Goal: Information Seeking & Learning: Learn about a topic

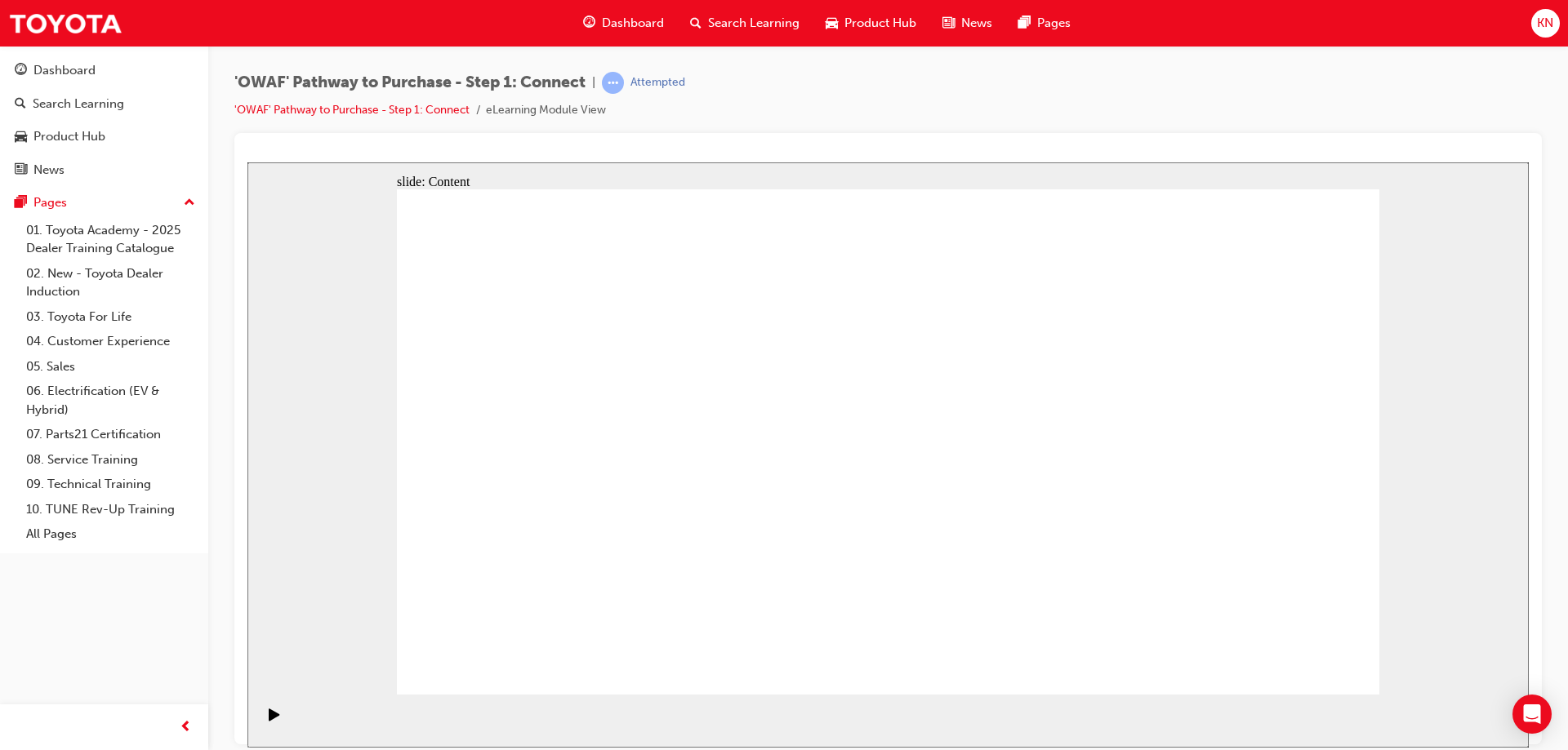
drag, startPoint x: 1292, startPoint y: 649, endPoint x: 1308, endPoint y: 657, distance: 17.9
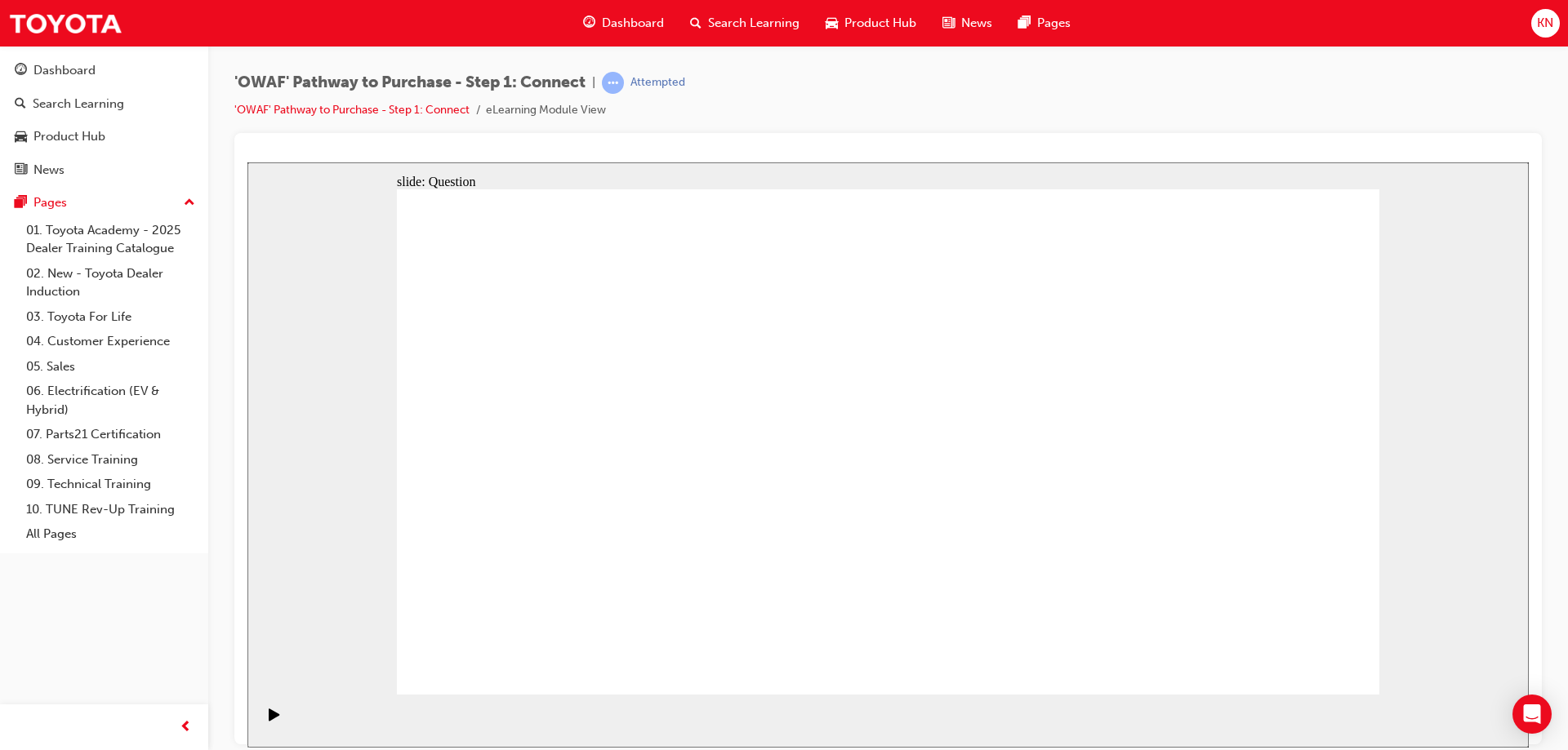
drag, startPoint x: 521, startPoint y: 480, endPoint x: 792, endPoint y: 423, distance: 276.9
drag, startPoint x: 639, startPoint y: 459, endPoint x: 734, endPoint y: 377, distance: 125.5
drag, startPoint x: 642, startPoint y: 463, endPoint x: 670, endPoint y: 463, distance: 28.0
drag, startPoint x: 652, startPoint y: 607, endPoint x: 1131, endPoint y: 281, distance: 579.4
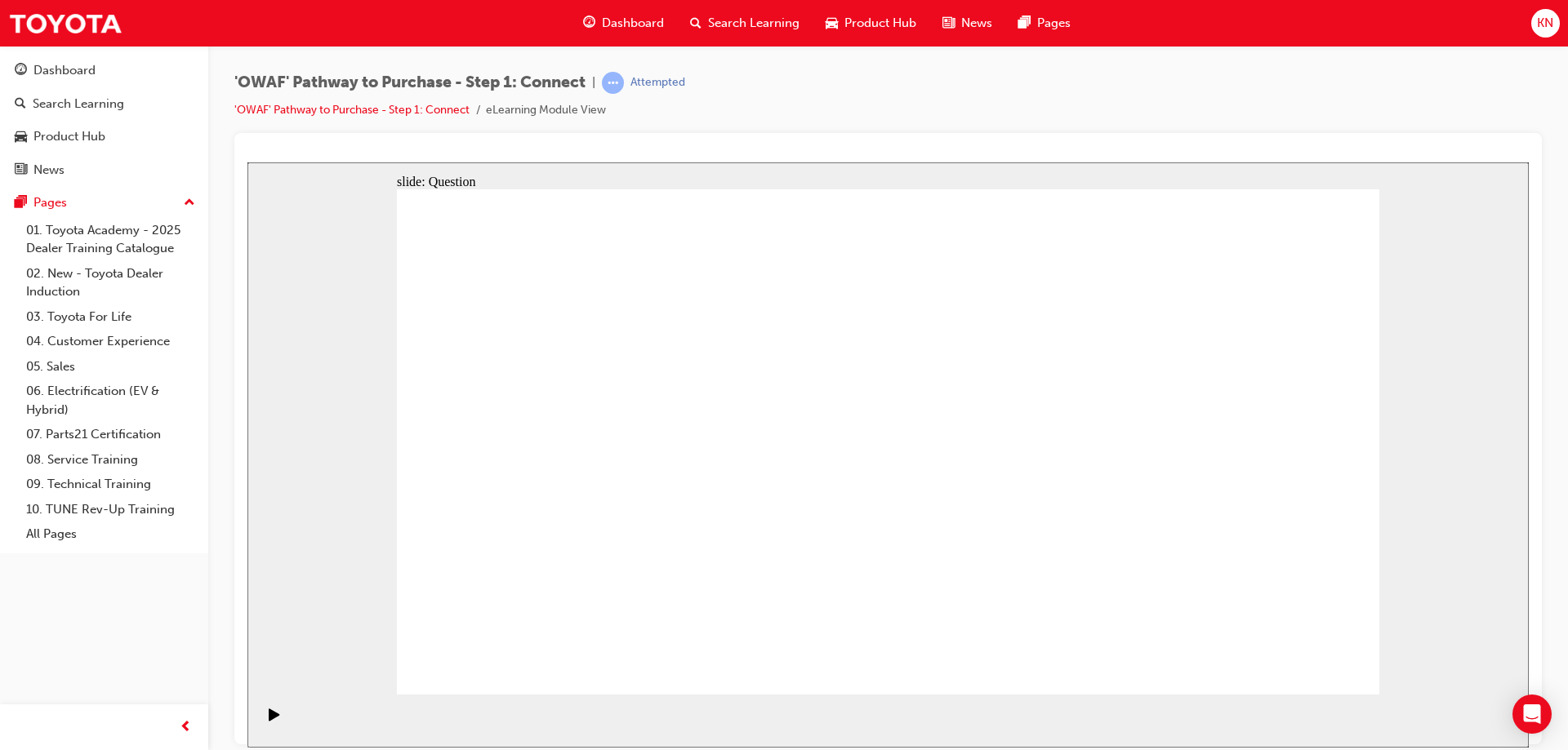
drag, startPoint x: 794, startPoint y: 605, endPoint x: 1273, endPoint y: 346, distance: 544.5
drag, startPoint x: 736, startPoint y: 488, endPoint x: 1285, endPoint y: 459, distance: 549.8
drag, startPoint x: 603, startPoint y: 480, endPoint x: 1221, endPoint y: 537, distance: 620.6
drag, startPoint x: 845, startPoint y: 470, endPoint x: 1079, endPoint y: 561, distance: 251.1
drag, startPoint x: 520, startPoint y: 493, endPoint x: 1007, endPoint y: 459, distance: 488.2
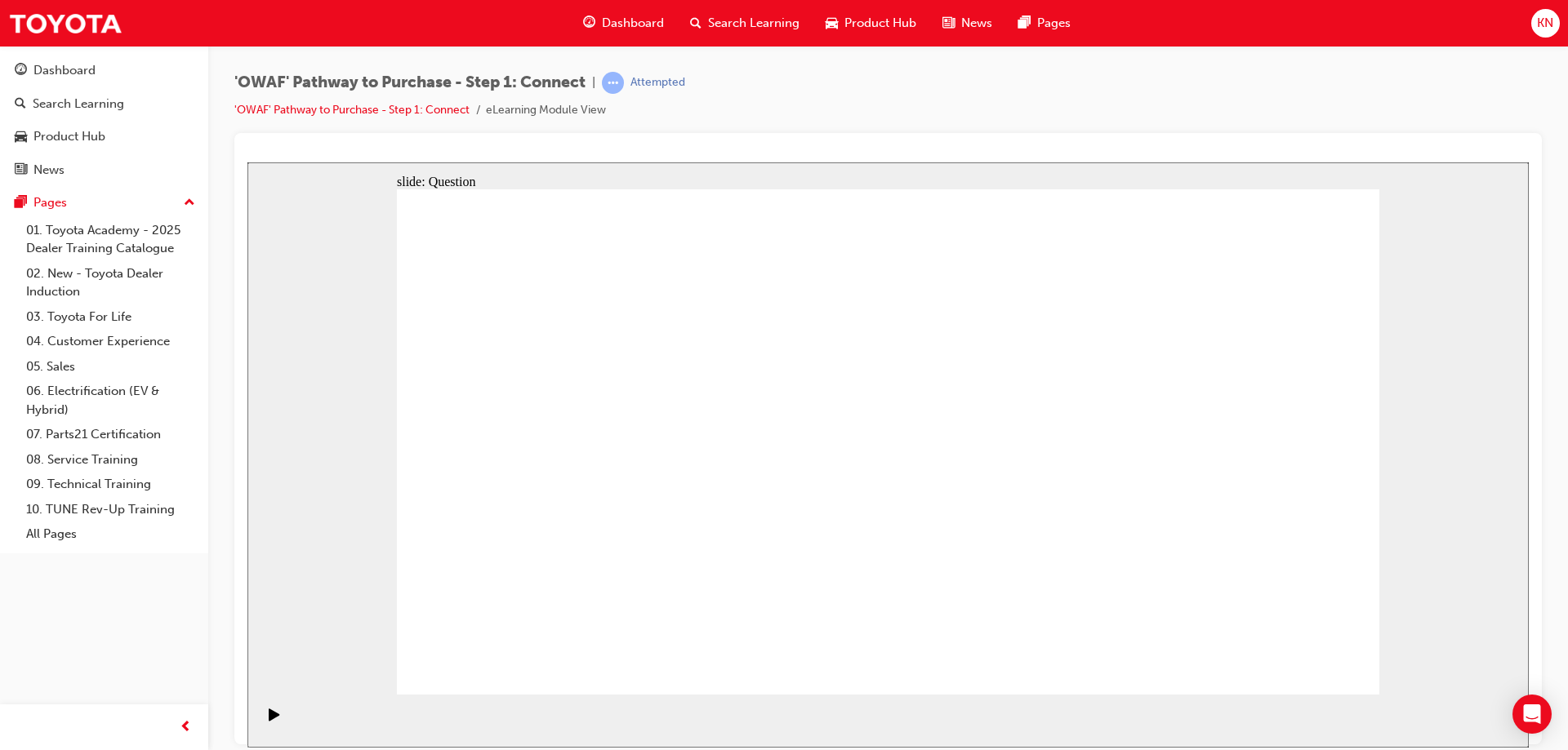
drag, startPoint x: 578, startPoint y: 583, endPoint x: 1052, endPoint y: 338, distance: 533.6
drag, startPoint x: 986, startPoint y: 465, endPoint x: 958, endPoint y: 448, distance: 32.8
drag, startPoint x: 1186, startPoint y: 557, endPoint x: 1295, endPoint y: 448, distance: 154.1
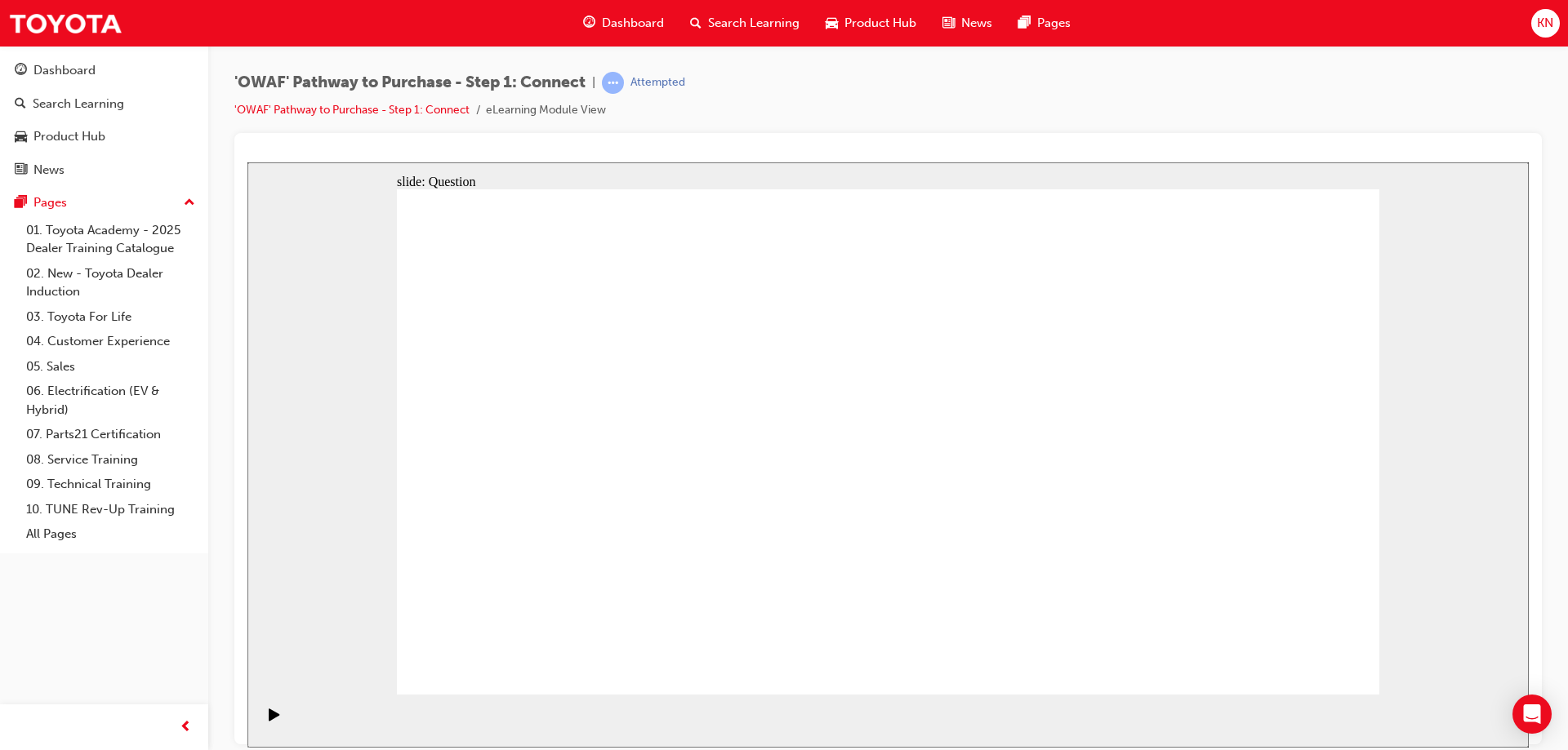
drag, startPoint x: 1294, startPoint y: 448, endPoint x: 1212, endPoint y: 567, distance: 144.5
drag, startPoint x: 712, startPoint y: 499, endPoint x: 1264, endPoint y: 466, distance: 553.0
drag, startPoint x: 1273, startPoint y: 467, endPoint x: 742, endPoint y: 593, distance: 545.7
drag, startPoint x: 1210, startPoint y: 538, endPoint x: 1278, endPoint y: 467, distance: 98.3
drag, startPoint x: 722, startPoint y: 497, endPoint x: 1228, endPoint y: 545, distance: 508.3
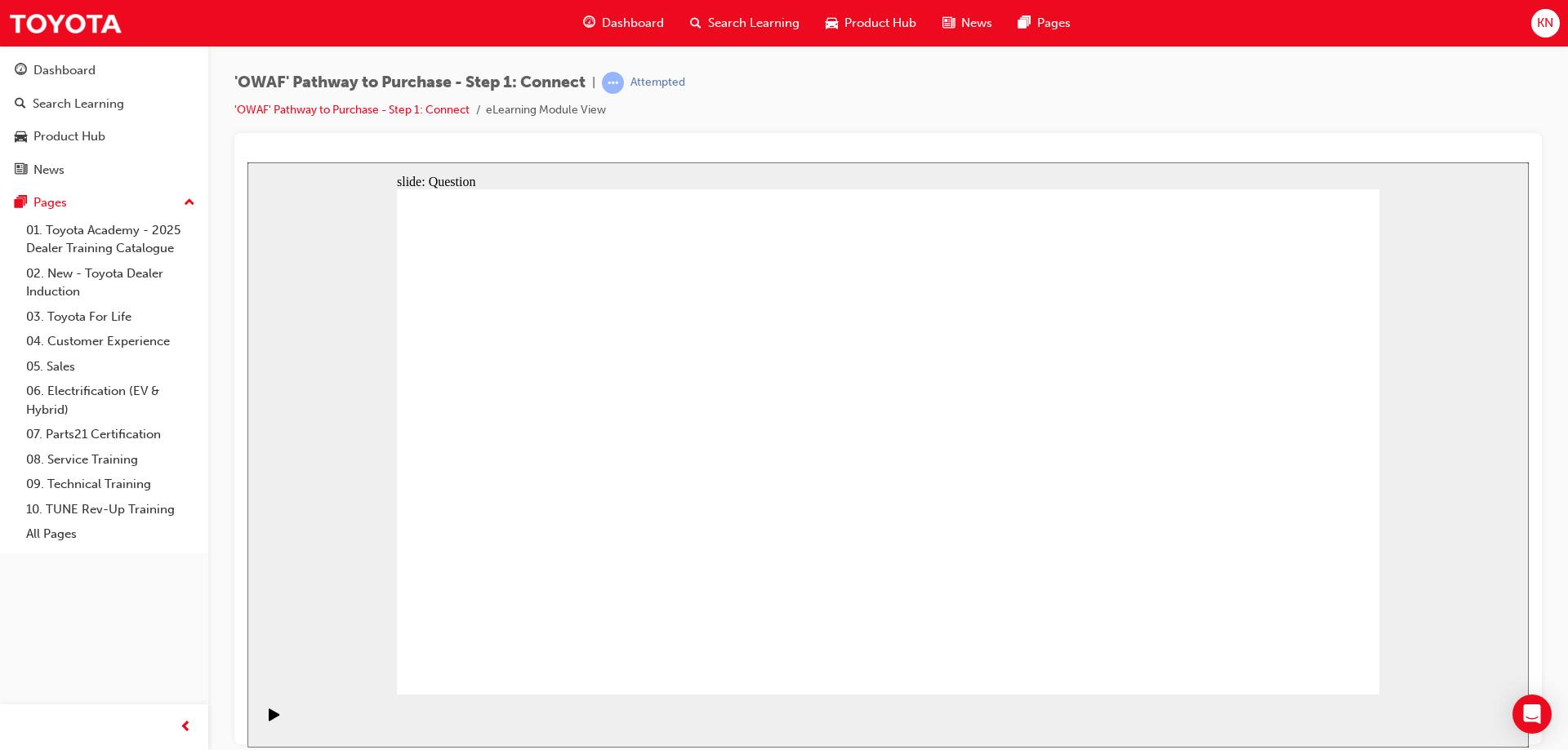
drag, startPoint x: 1218, startPoint y: 478, endPoint x: 868, endPoint y: 459, distance: 350.5
drag, startPoint x: 1228, startPoint y: 490, endPoint x: 587, endPoint y: 496, distance: 641.0
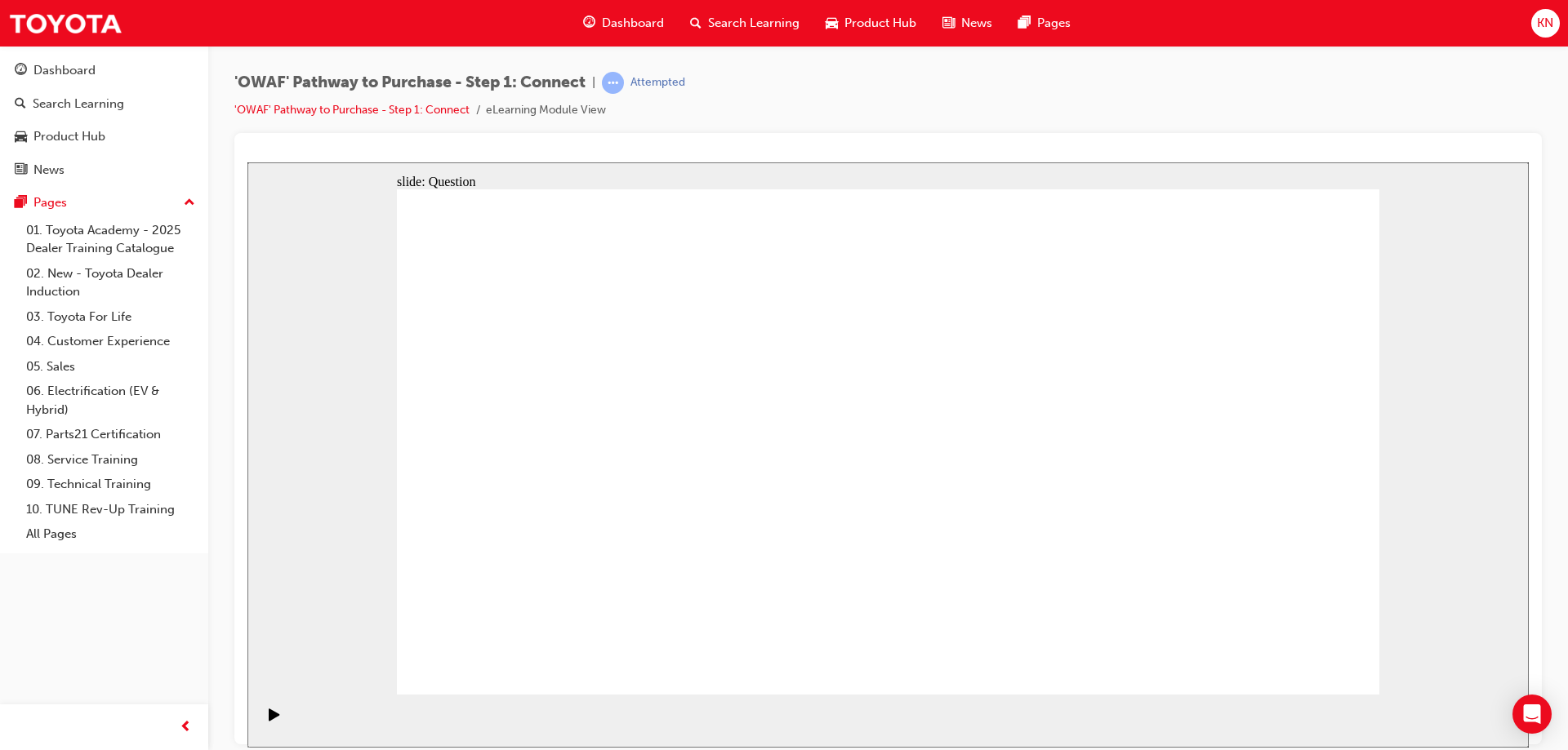
drag, startPoint x: 1181, startPoint y: 474, endPoint x: 862, endPoint y: 489, distance: 319.4
drag, startPoint x: 1194, startPoint y: 496, endPoint x: 874, endPoint y: 500, distance: 320.0
drag, startPoint x: 1199, startPoint y: 487, endPoint x: 871, endPoint y: 488, distance: 328.0
drag, startPoint x: 1051, startPoint y: 504, endPoint x: 553, endPoint y: 476, distance: 498.8
drag, startPoint x: 1199, startPoint y: 486, endPoint x: 587, endPoint y: 479, distance: 612.0
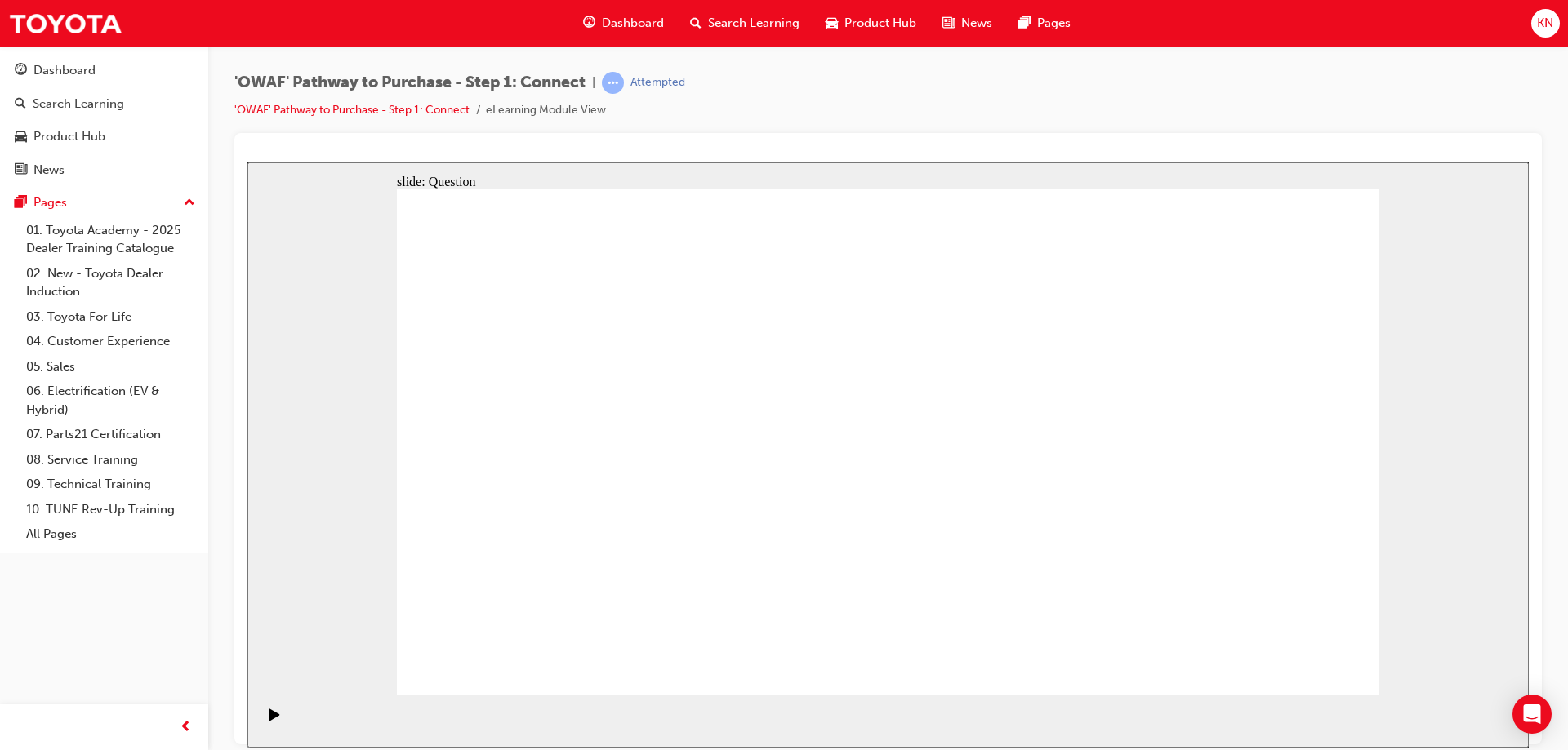
drag, startPoint x: 1196, startPoint y: 493, endPoint x: 568, endPoint y: 490, distance: 628.0
drag, startPoint x: 1280, startPoint y: 648, endPoint x: 1297, endPoint y: 652, distance: 17.5
drag, startPoint x: 465, startPoint y: 417, endPoint x: 583, endPoint y: 417, distance: 118.0
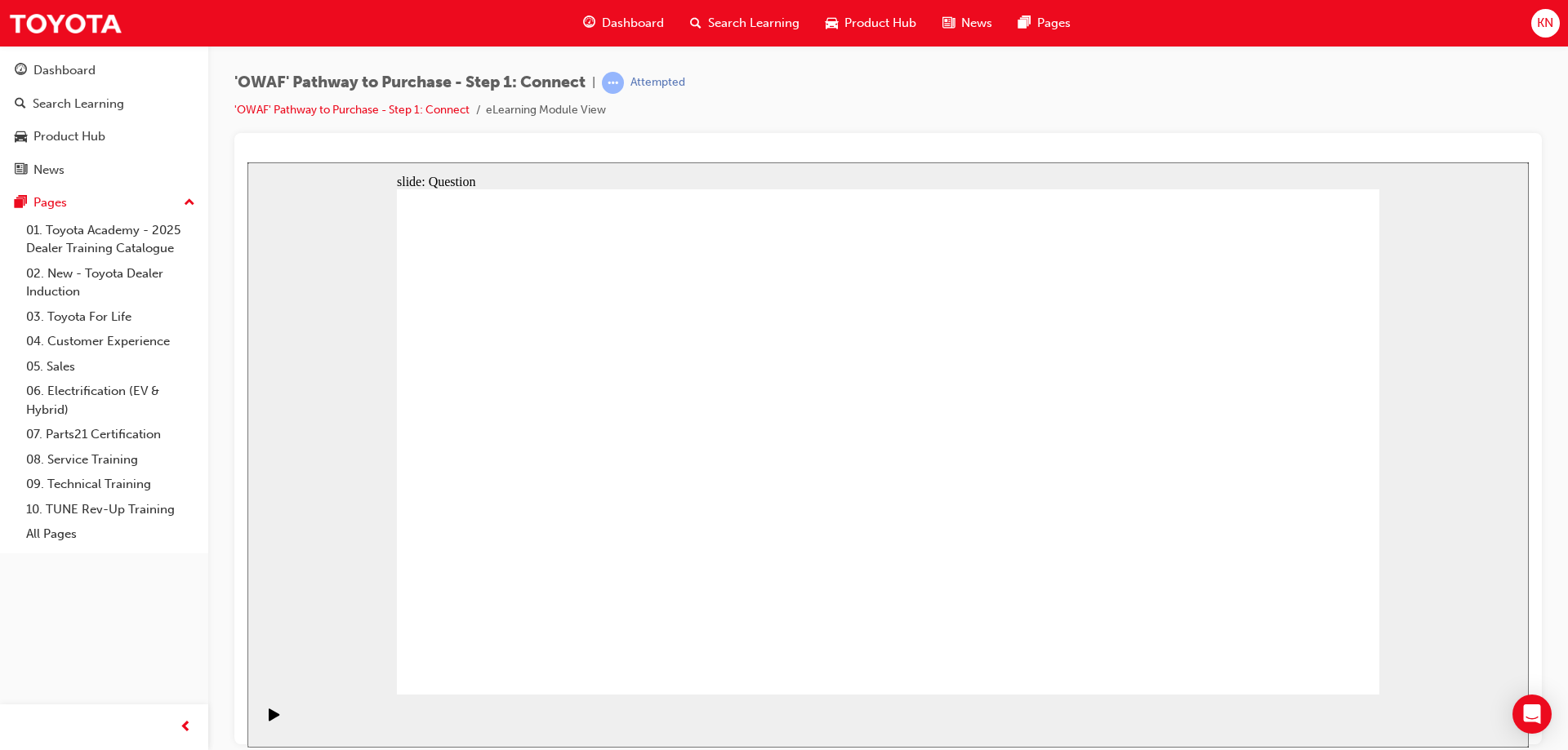
radio input "false"
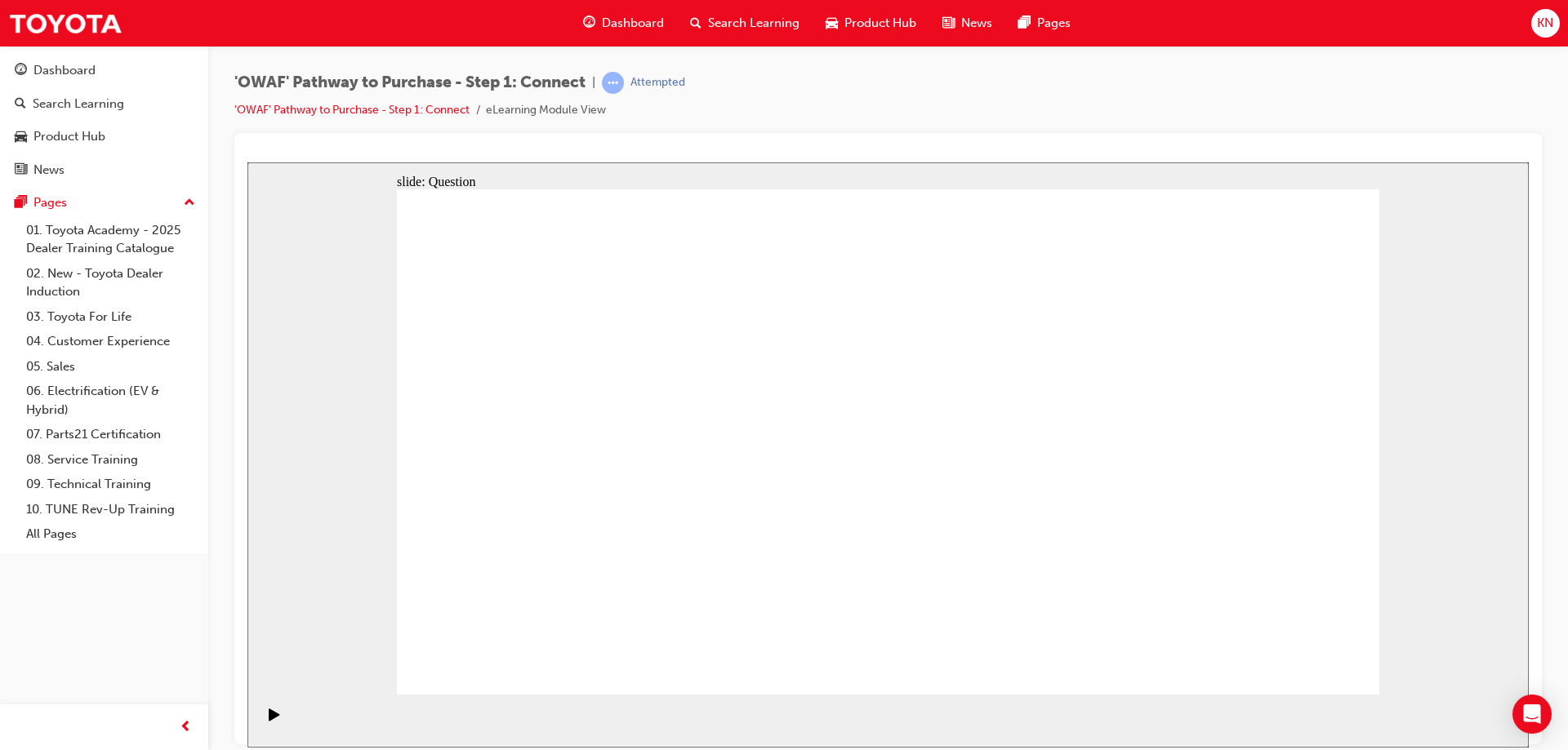
radio input "false"
radio input "true"
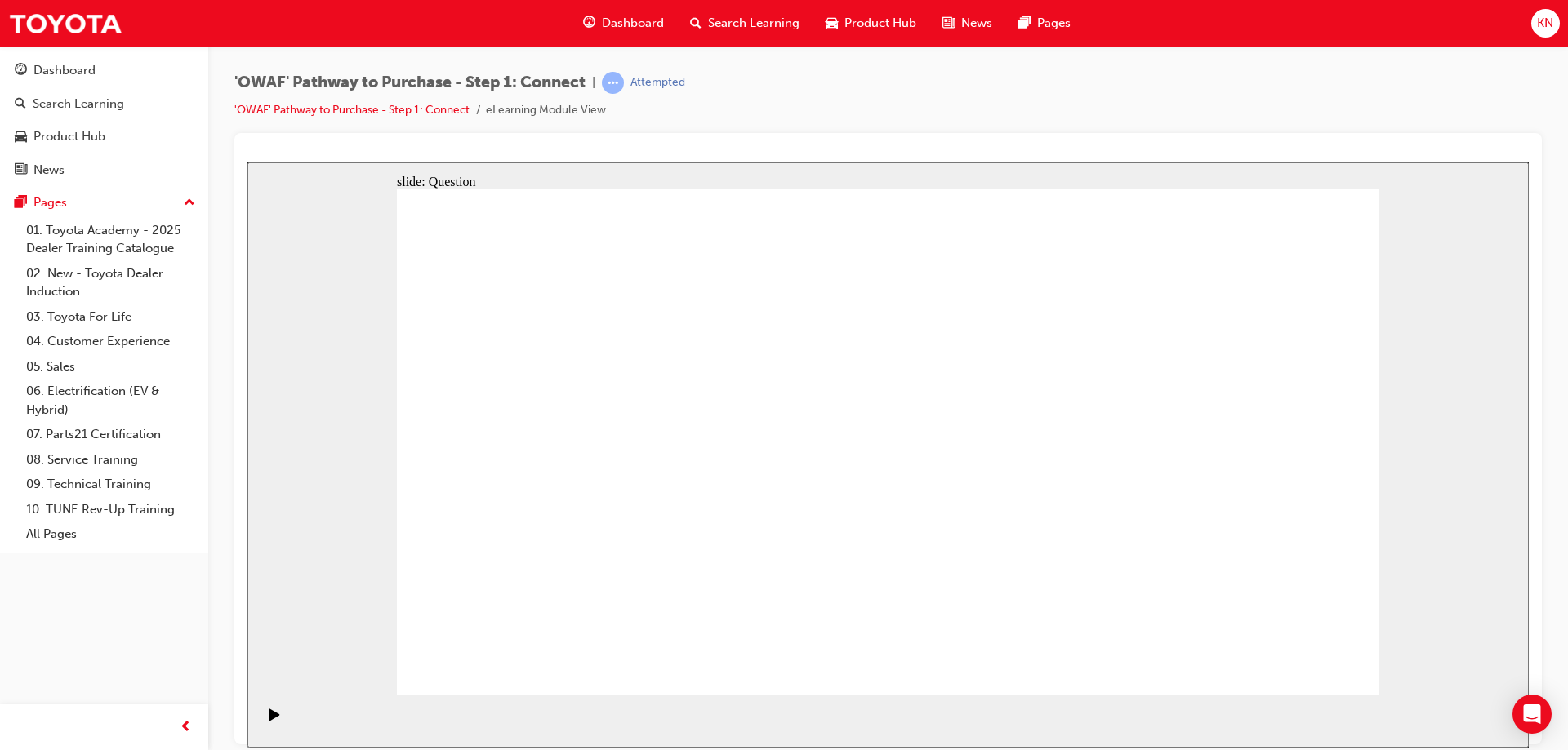
radio input "true"
drag, startPoint x: 1250, startPoint y: 650, endPoint x: 1277, endPoint y: 660, distance: 28.8
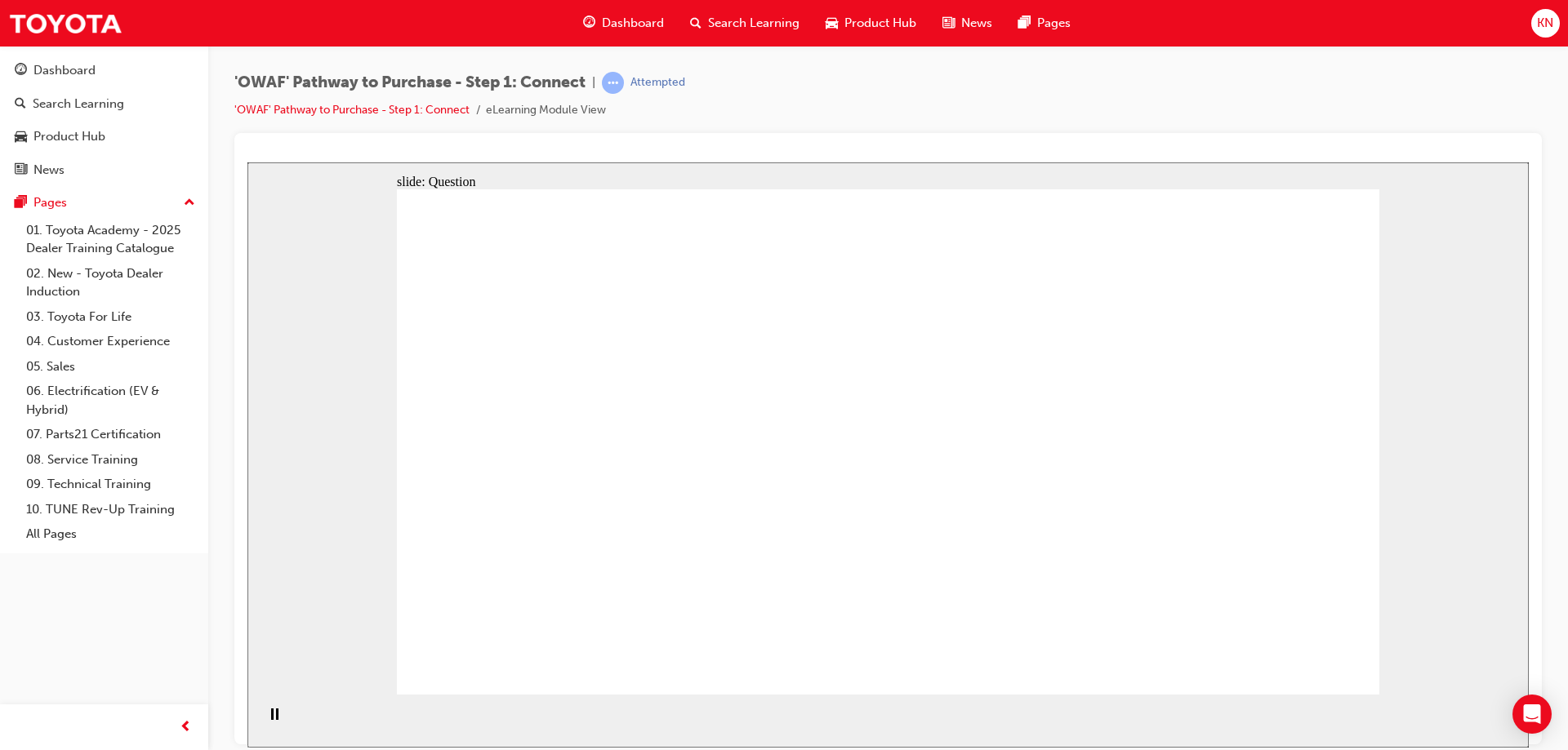
checkbox input "true"
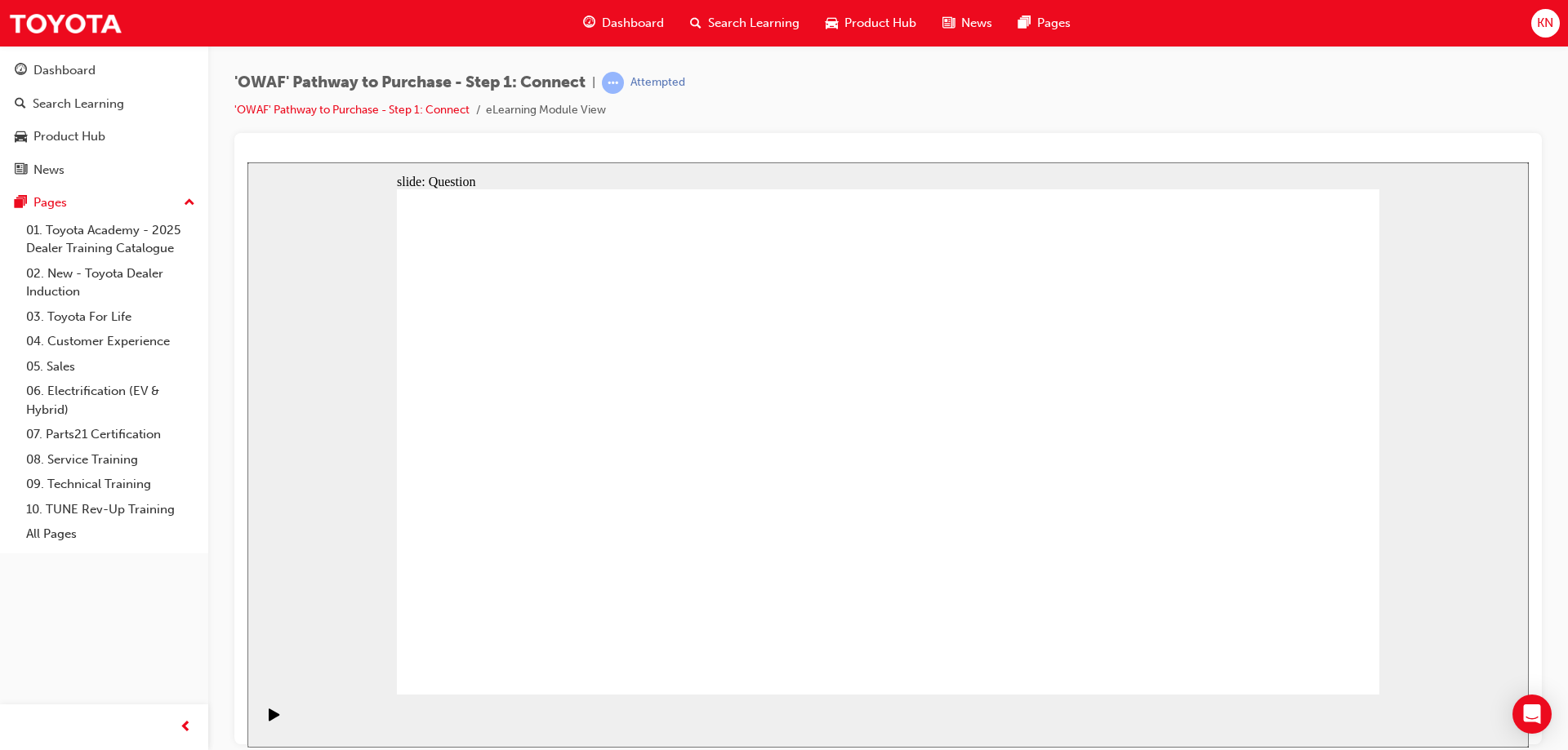
checkbox input "true"
drag, startPoint x: 601, startPoint y: 601, endPoint x: 952, endPoint y: 376, distance: 416.9
drag, startPoint x: 764, startPoint y: 656, endPoint x: 1099, endPoint y: 386, distance: 430.3
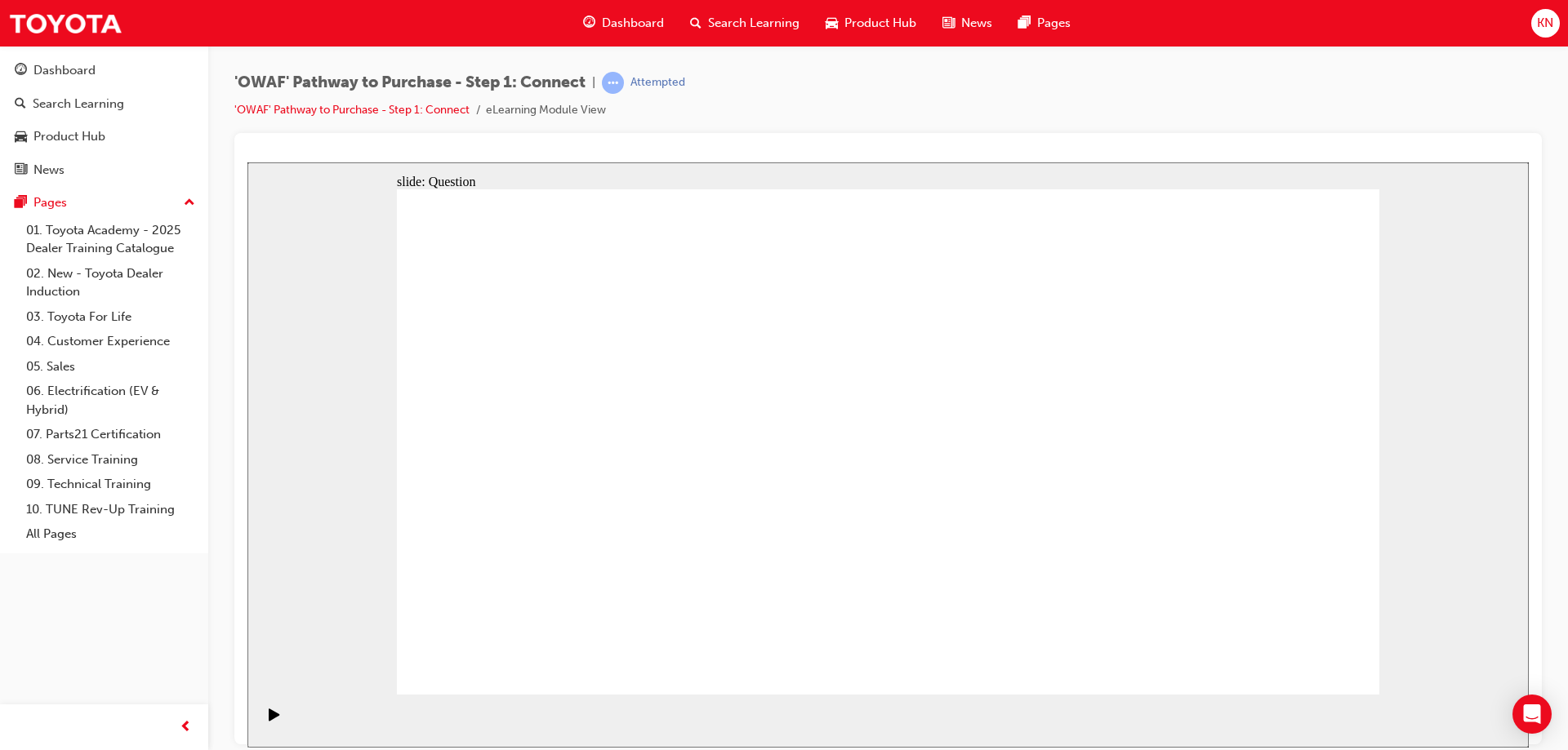
drag, startPoint x: 1150, startPoint y: 549, endPoint x: 834, endPoint y: 431, distance: 337.3
drag, startPoint x: 984, startPoint y: 598, endPoint x: 644, endPoint y: 429, distance: 379.7
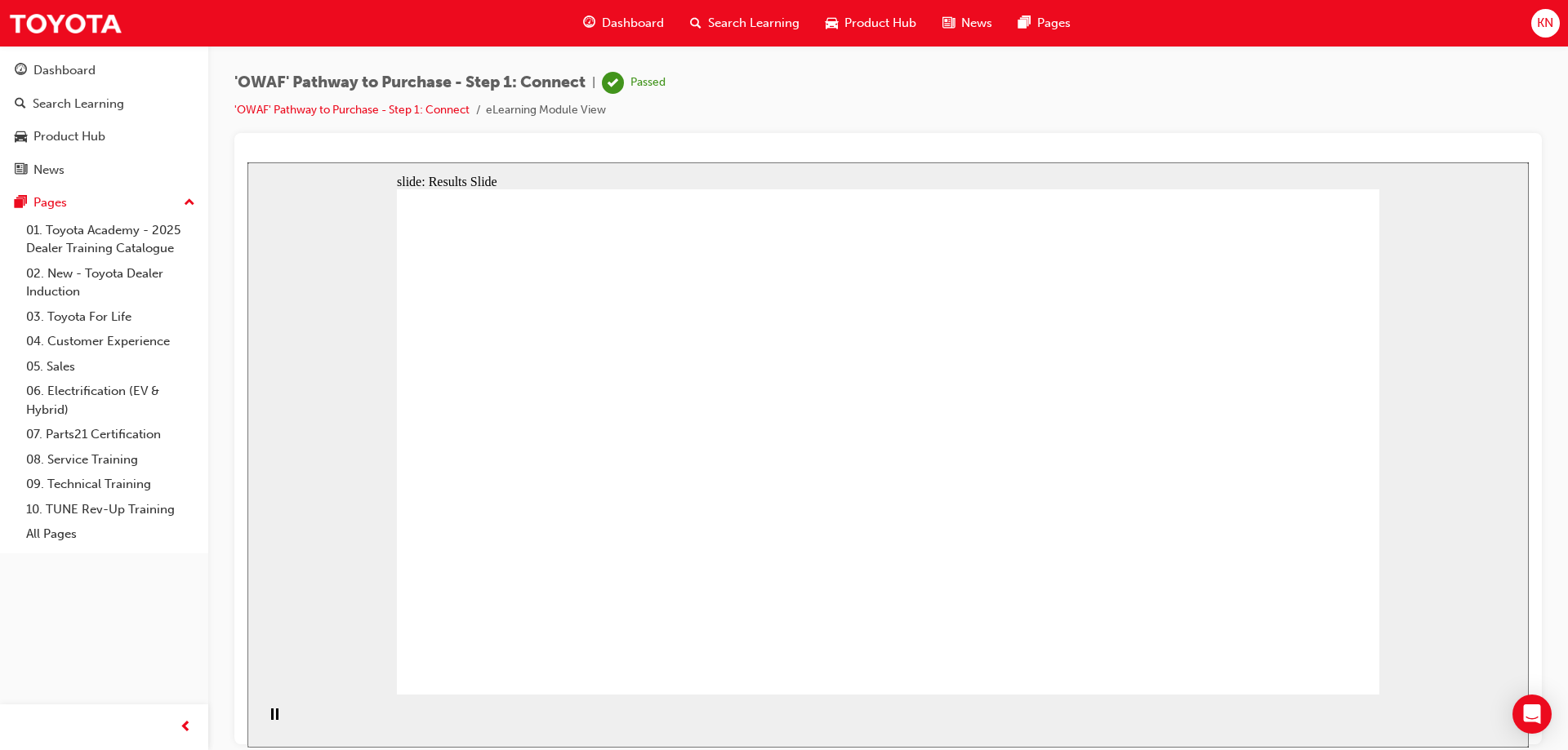
click at [62, 25] on img at bounding box center [65, 23] width 114 height 37
